Goal: Task Accomplishment & Management: Manage account settings

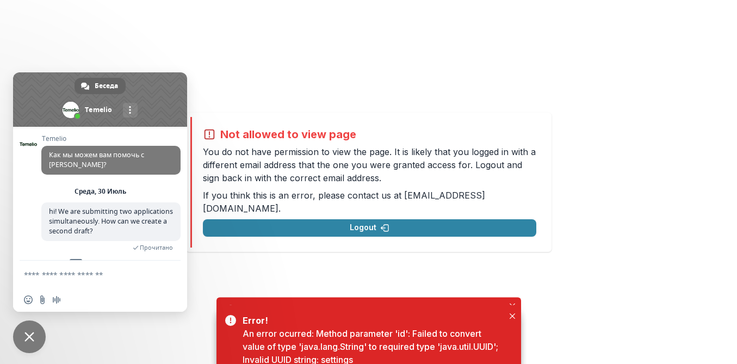
scroll to position [102, 0]
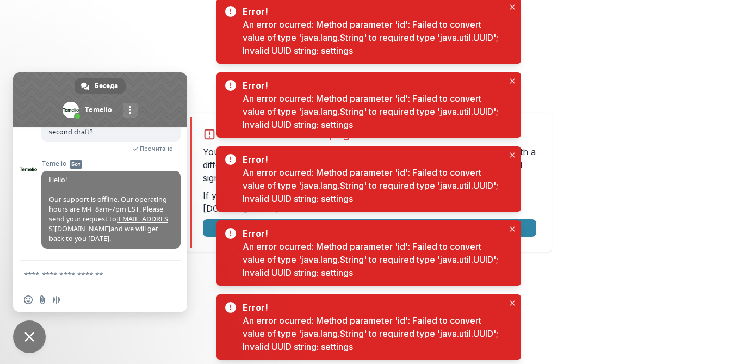
click at [26, 333] on span "Закрыть чат" at bounding box center [29, 337] width 10 height 10
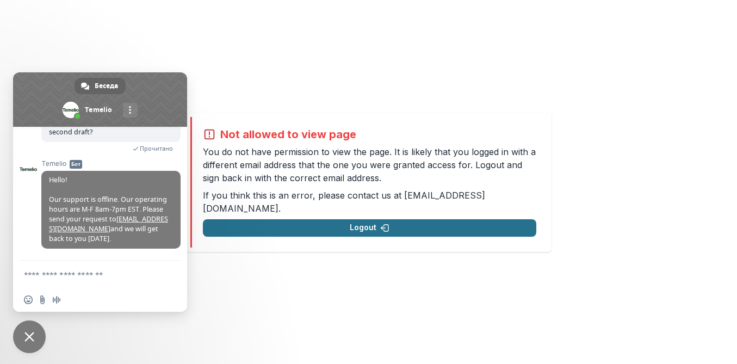
click at [386, 224] on icon "button" at bounding box center [385, 228] width 9 height 9
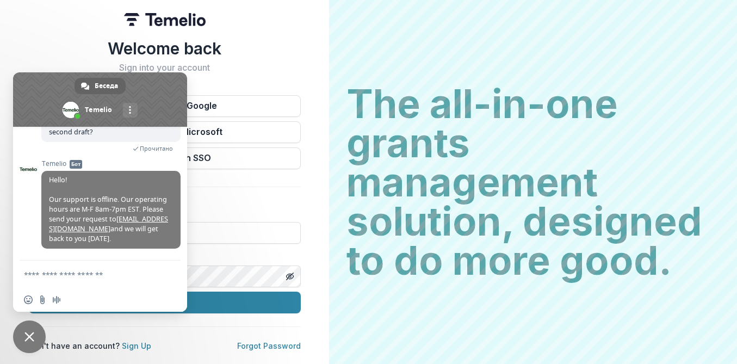
click at [177, 25] on img at bounding box center [165, 19] width 82 height 13
click at [133, 103] on link "Дополнительные каналы" at bounding box center [130, 110] width 15 height 15
click at [126, 114] on link at bounding box center [130, 110] width 15 height 15
click at [129, 113] on span at bounding box center [130, 110] width 2 height 8
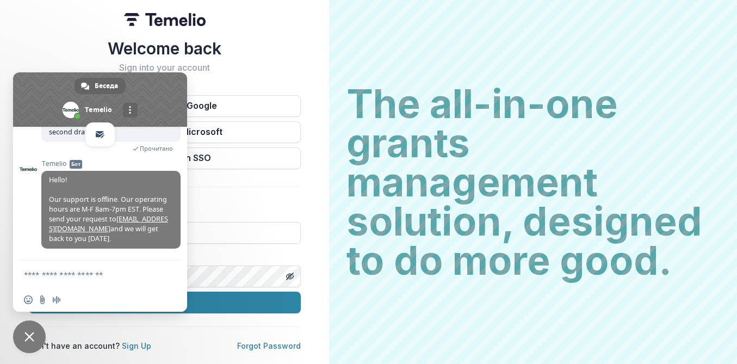
click at [34, 328] on span "Закрыть чат" at bounding box center [29, 336] width 33 height 33
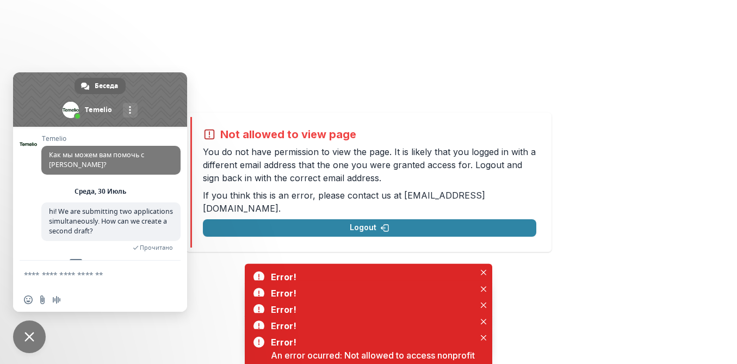
scroll to position [102, 0]
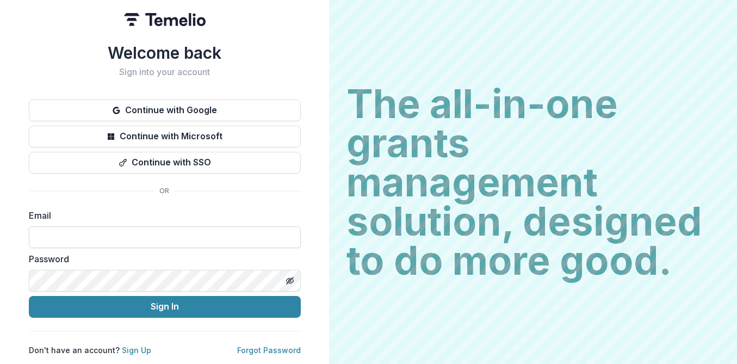
click at [126, 230] on input at bounding box center [165, 237] width 272 height 22
type input "**********"
click at [125, 261] on div "Password" at bounding box center [165, 271] width 272 height 39
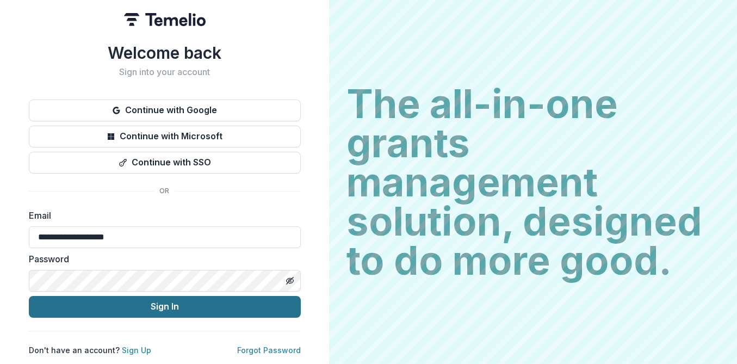
click at [141, 296] on button "Sign In" at bounding box center [165, 307] width 272 height 22
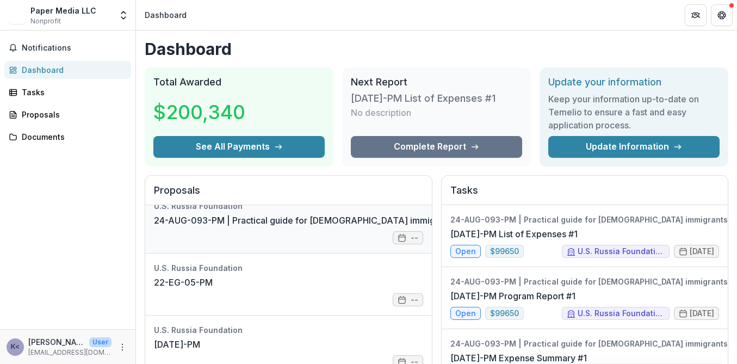
scroll to position [16, 0]
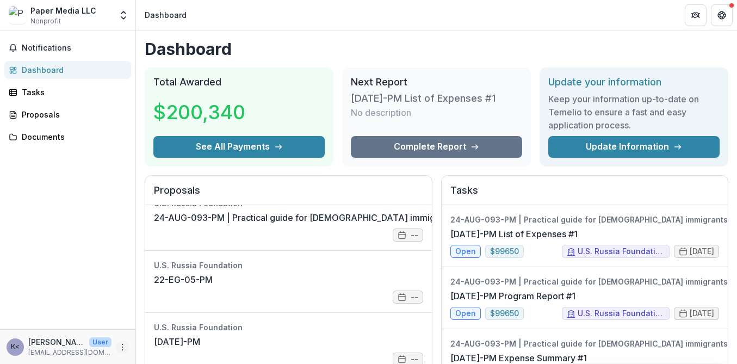
click at [120, 345] on icon "More" at bounding box center [122, 347] width 9 height 9
click at [174, 324] on link "Settings" at bounding box center [194, 324] width 116 height 18
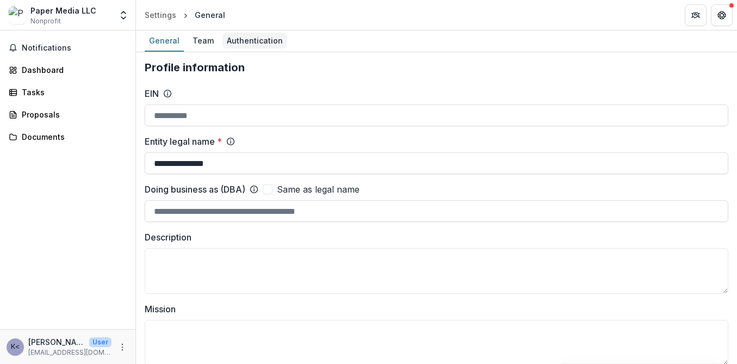
click at [238, 40] on div "Authentication" at bounding box center [254, 41] width 65 height 16
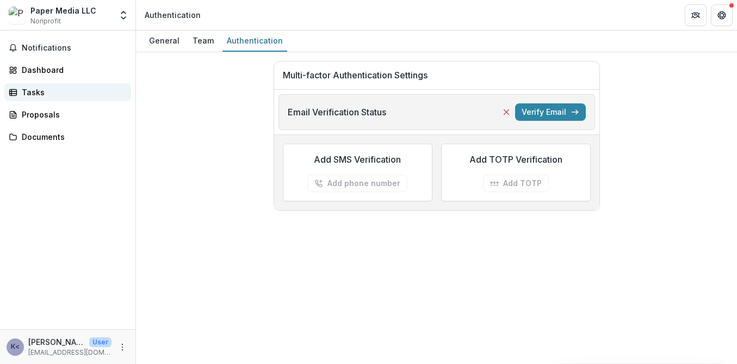
click at [40, 92] on div "Tasks" at bounding box center [72, 91] width 101 height 11
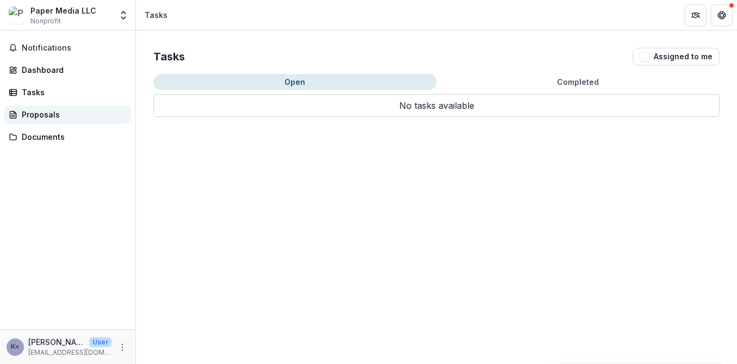
click at [40, 118] on div "Proposals" at bounding box center [72, 114] width 101 height 11
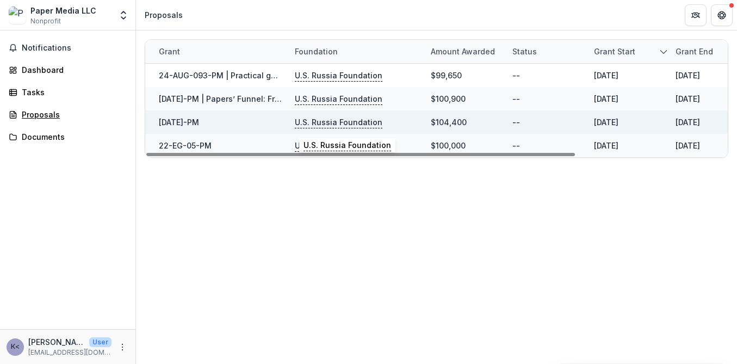
scroll to position [0, 22]
